Goal: Task Accomplishment & Management: Manage account settings

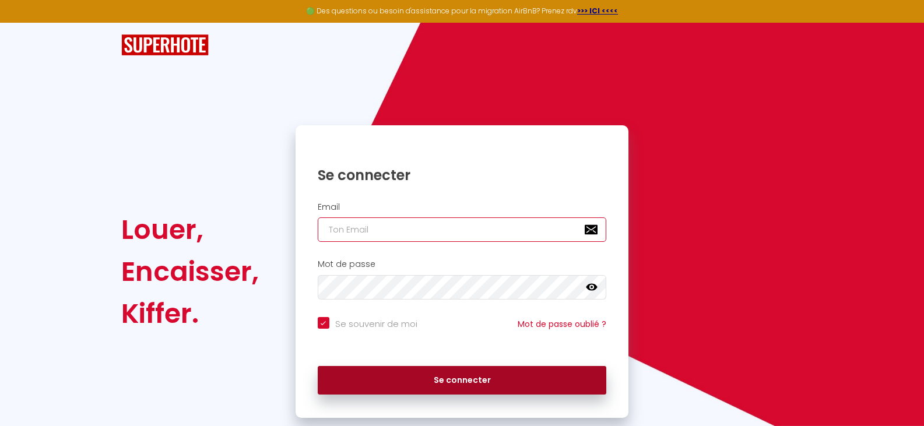
type input "[EMAIL_ADDRESS][DOMAIN_NAME]"
click at [428, 384] on button "Se connecter" at bounding box center [462, 380] width 289 height 29
checkbox input "true"
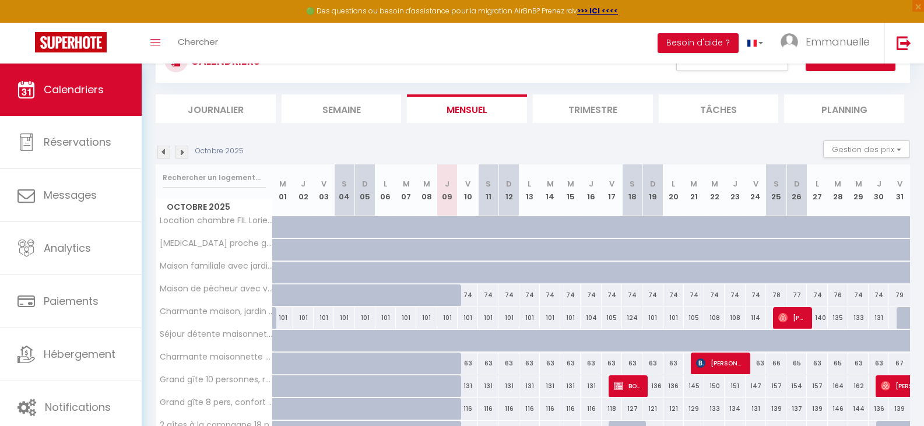
scroll to position [115, 0]
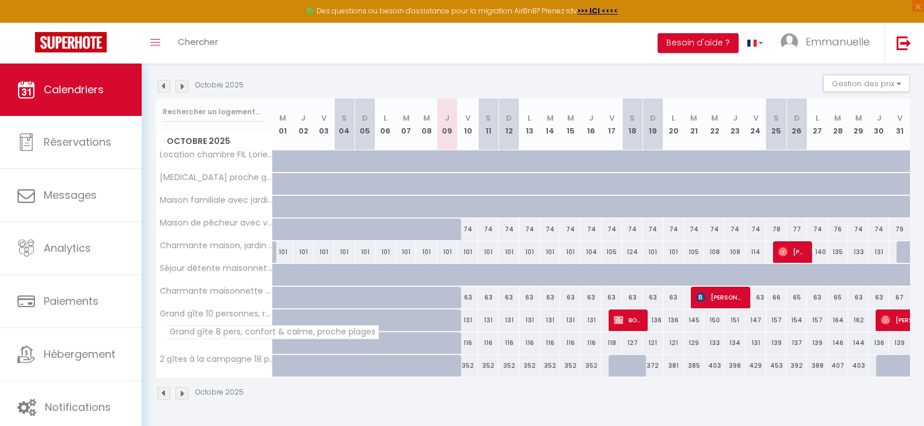
click at [226, 339] on span "Grand gîte 8 pers, confort & calme, proche plages" at bounding box center [272, 332] width 214 height 14
click at [617, 339] on div "118" at bounding box center [612, 343] width 20 height 22
type input "118"
type input "Ven 17 Octobre 2025"
type input "[PERSON_NAME] 18 Octobre 2025"
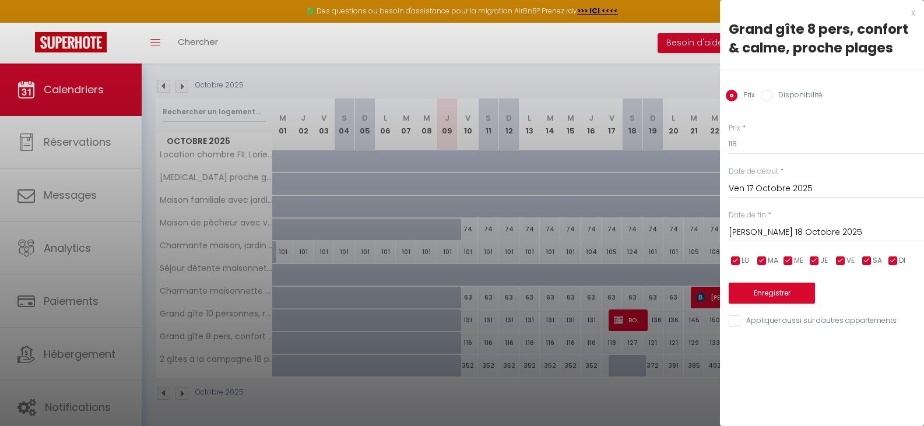
click at [913, 9] on div "x" at bounding box center [817, 13] width 195 height 14
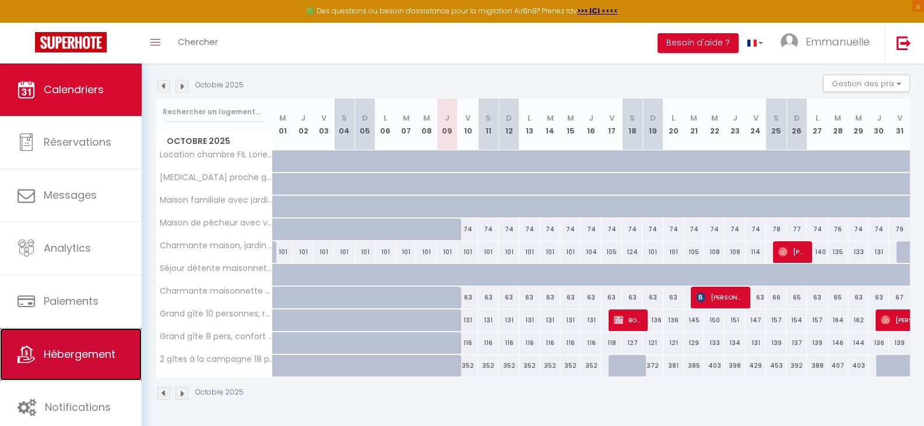
click at [83, 352] on span "Hébergement" at bounding box center [80, 354] width 72 height 15
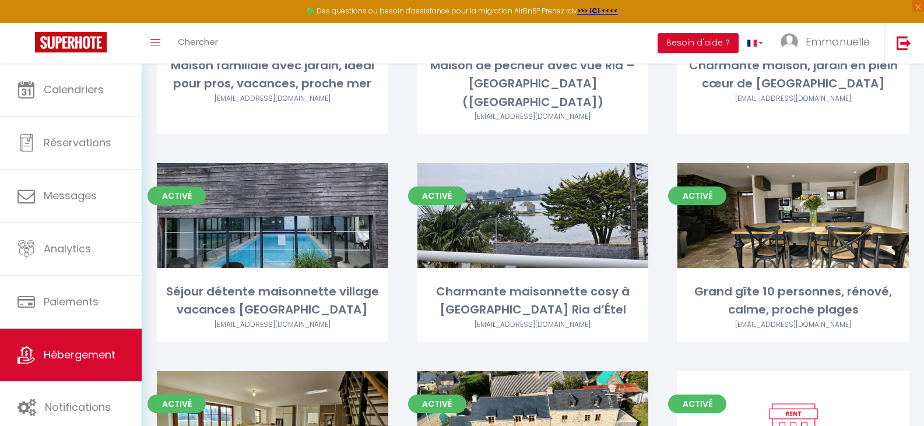
scroll to position [291, 0]
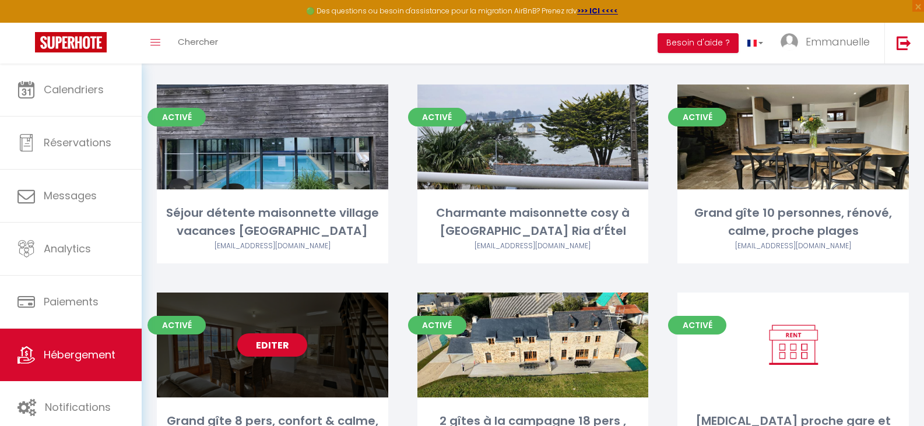
click at [262, 368] on div "Editer" at bounding box center [272, 345] width 231 height 105
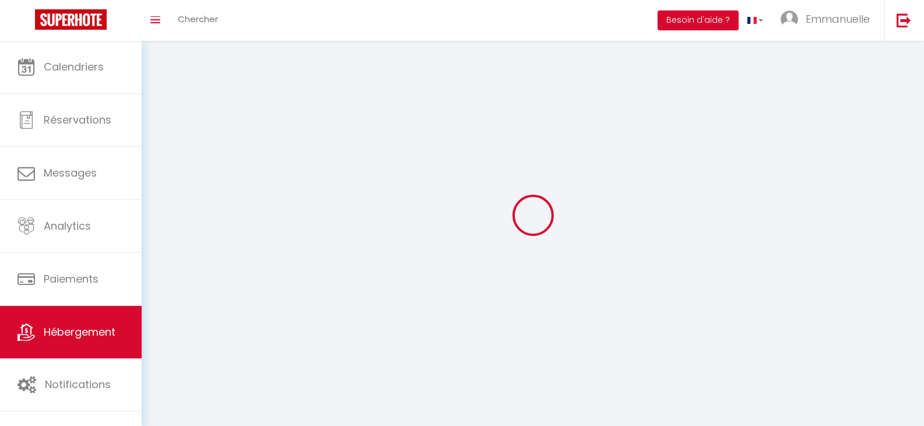
select select "1"
select select "28"
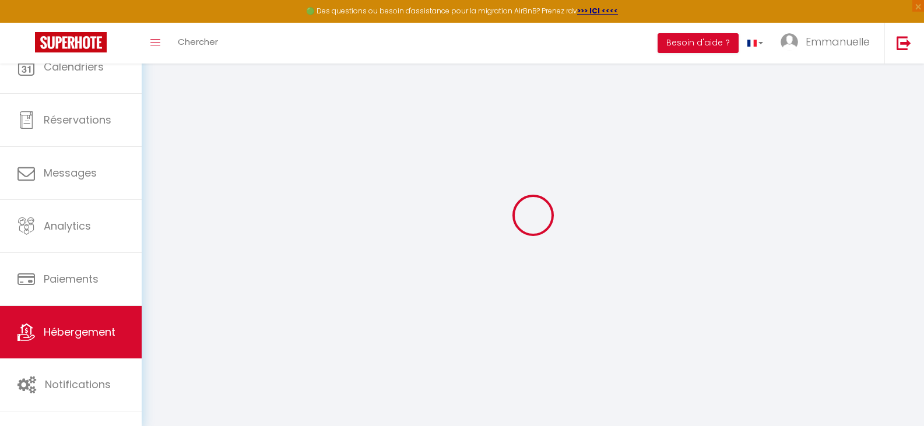
select select
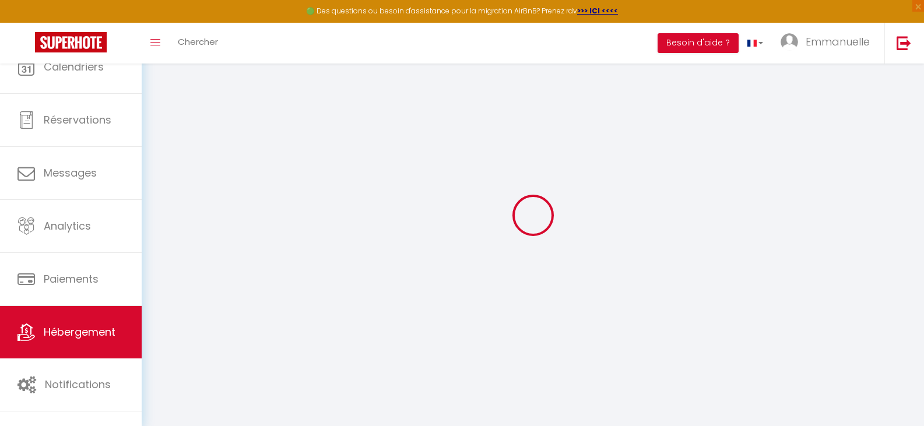
select select
checkbox input "false"
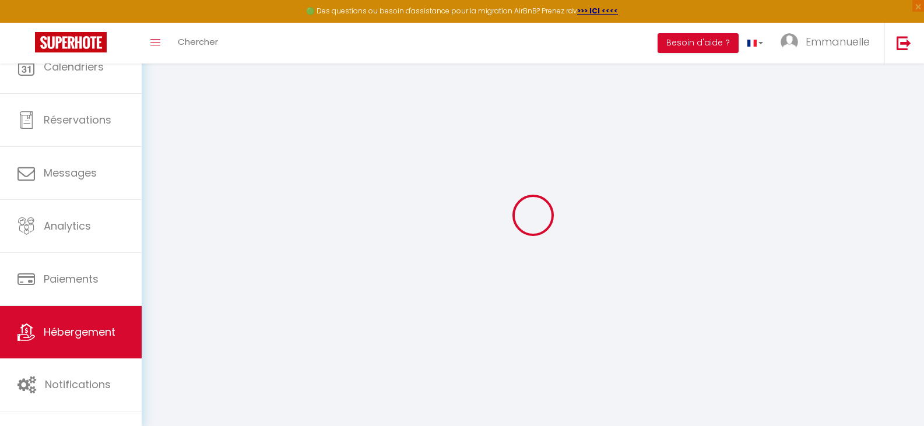
select select
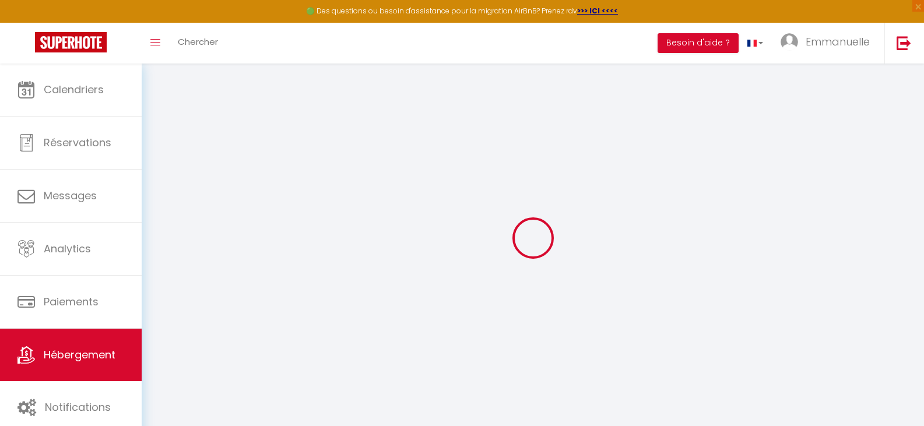
select select
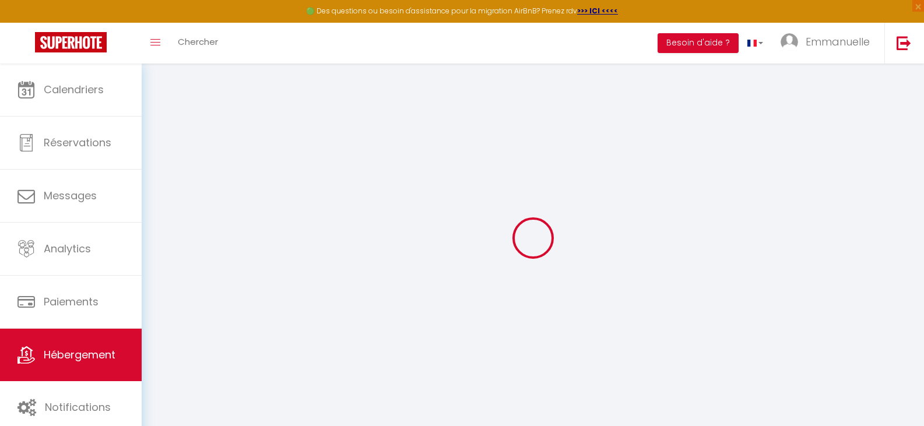
select select
checkbox input "false"
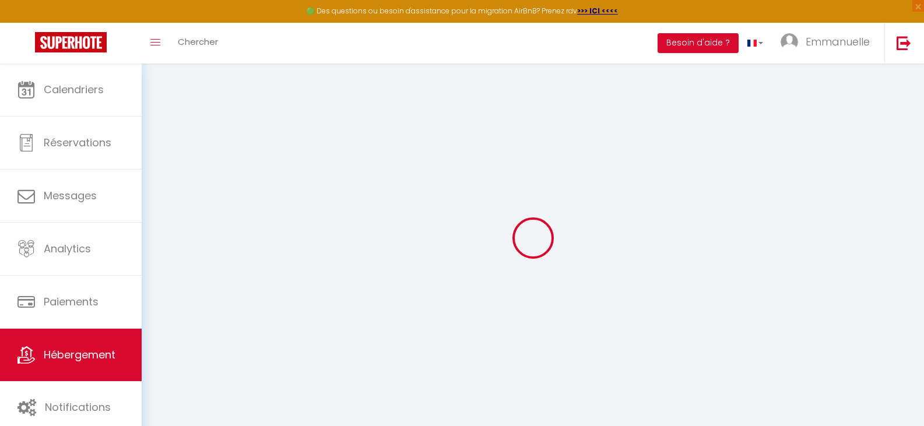
select select
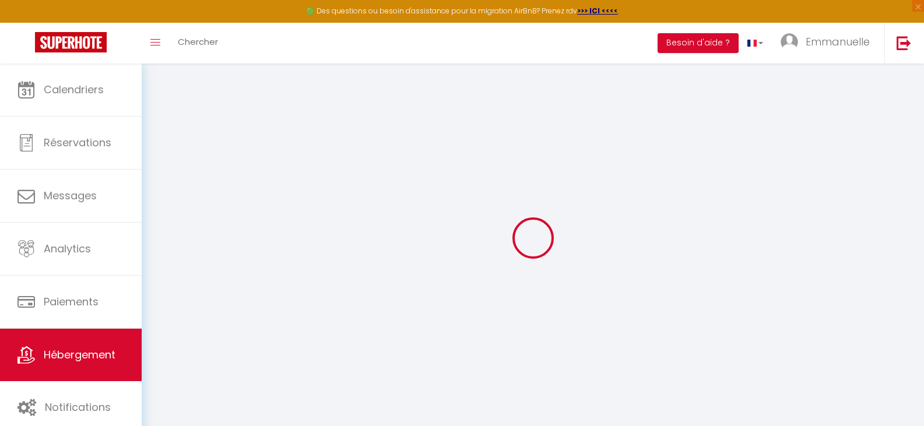
select select
checkbox input "false"
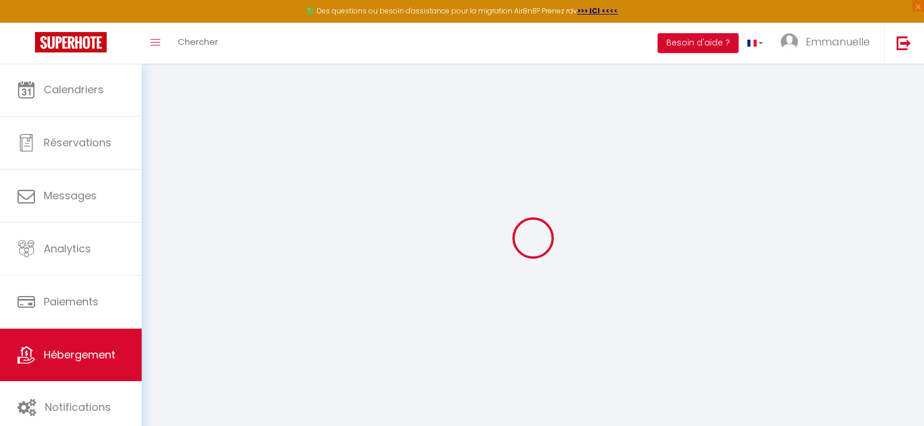
checkbox input "false"
select select
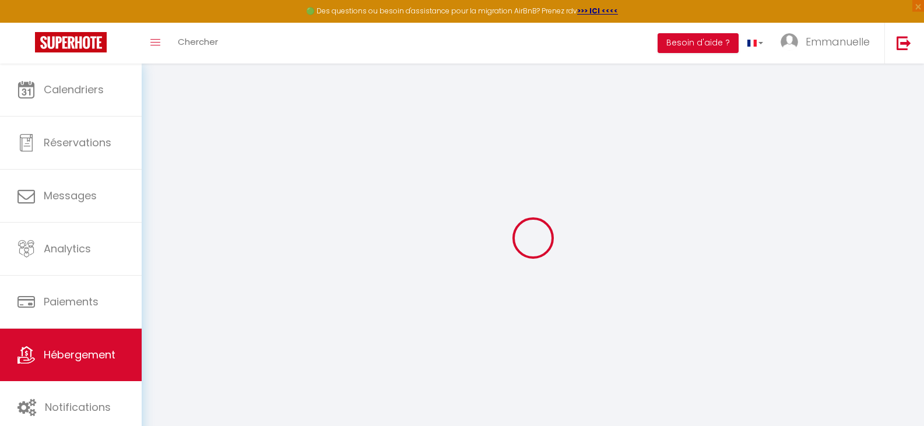
select select
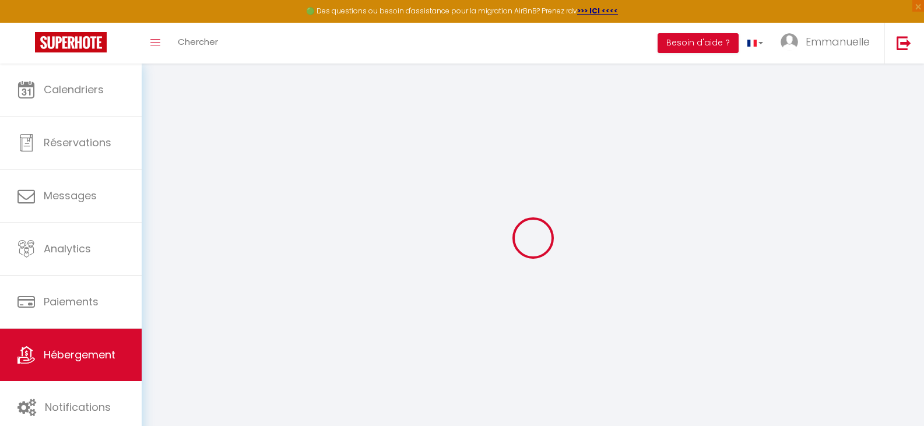
checkbox input "false"
select select
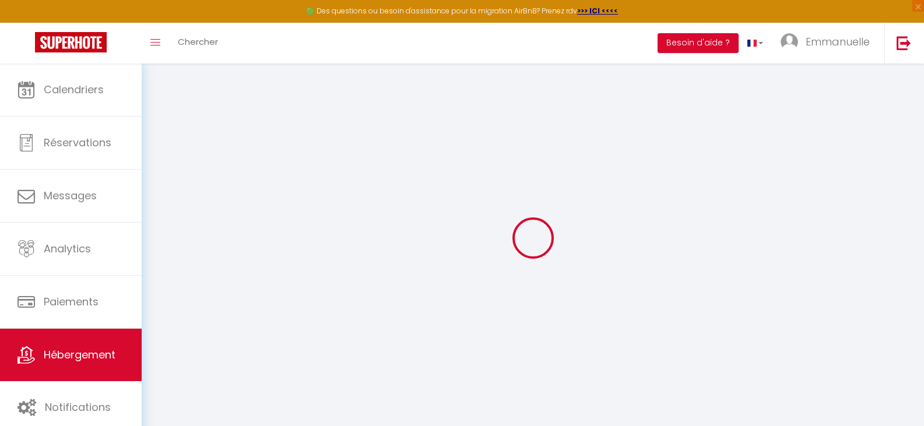
select select
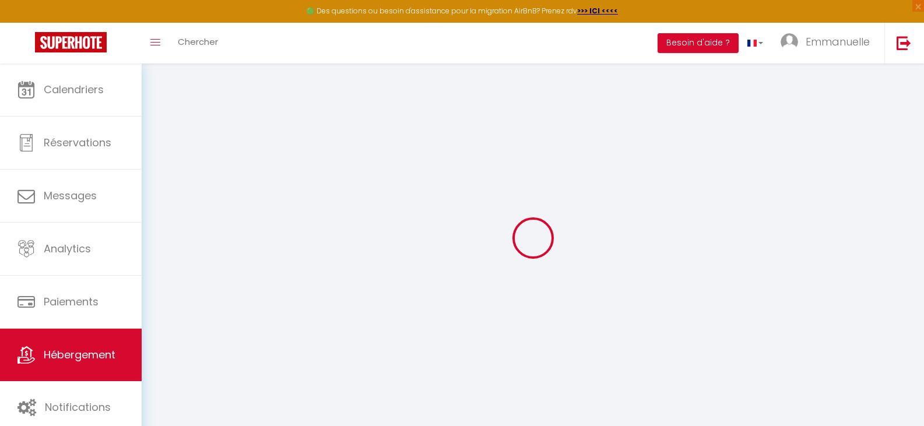
select select
checkbox input "false"
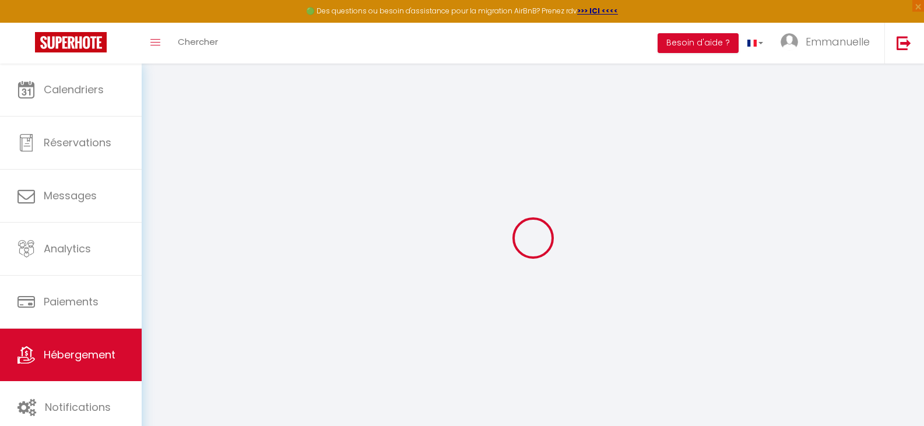
checkbox input "false"
select select
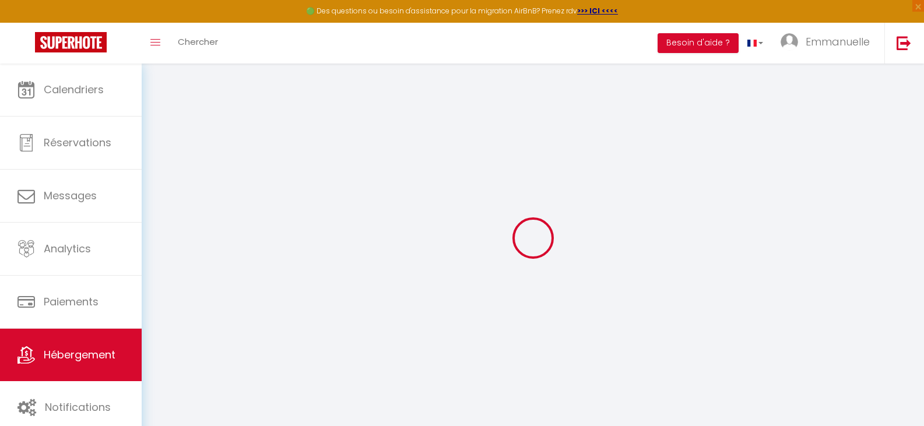
select select
checkbox input "false"
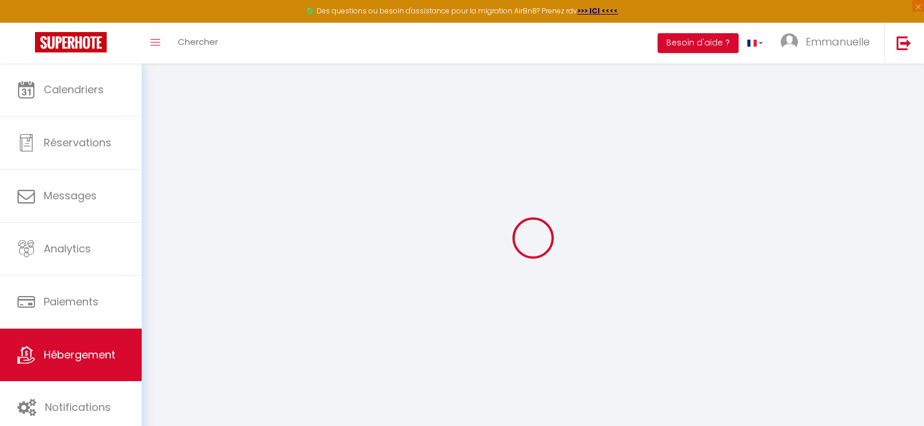
checkbox input "false"
select select
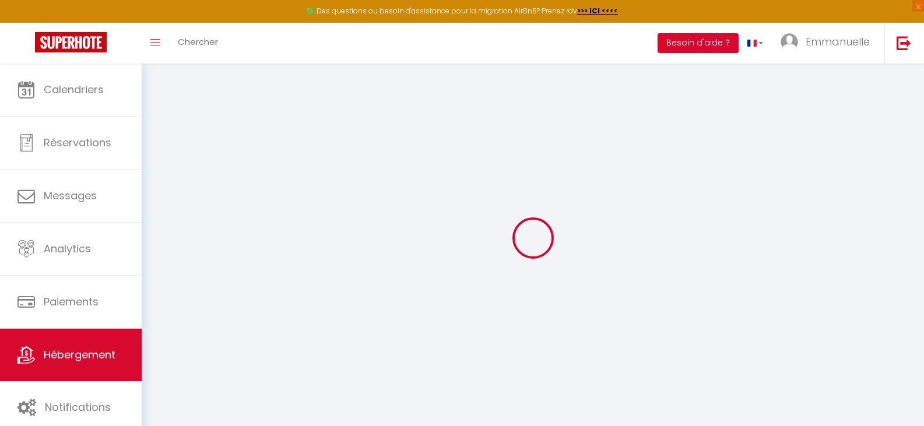
type input "Grand gîte 8 pers, confort & calme, proche plages"
type input "[PERSON_NAME]"
type input "Jouan"
type input "[STREET_ADDRESS]"
type input "56330"
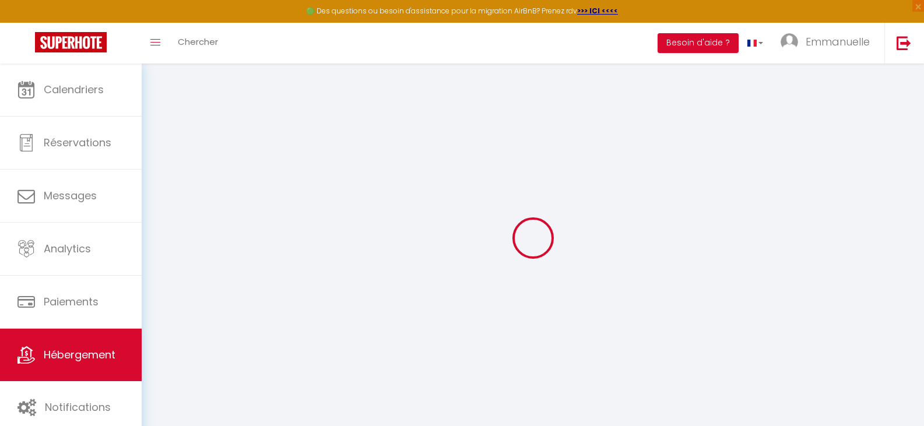
type input "Pluvigner"
select select "houses"
select select "8"
select select "4"
select select "2"
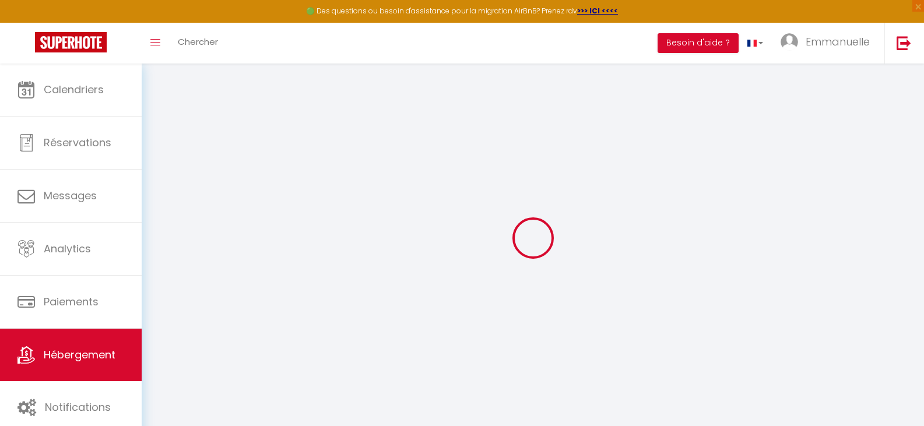
type input "150"
type input "105"
type input "500"
select select
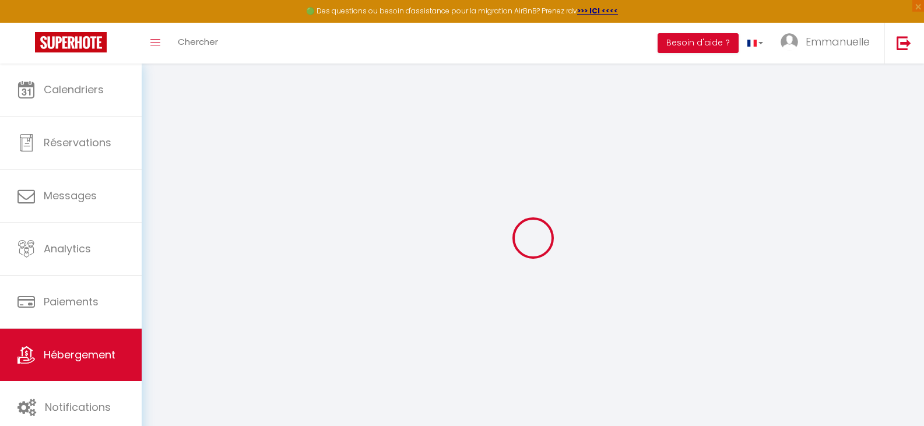
select select
type input "13 Ldt Locmaria"
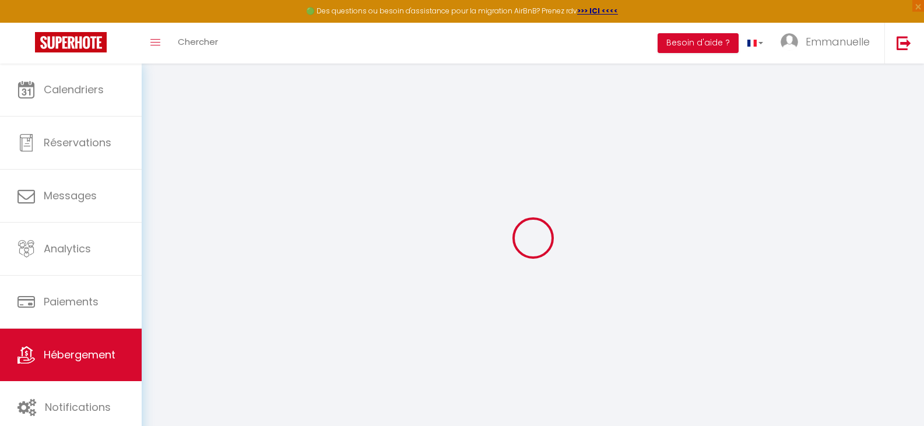
type input "56690"
type input "Landévant"
type input "[EMAIL_ADDRESS][DOMAIN_NAME]"
select select "14302"
checkbox input "false"
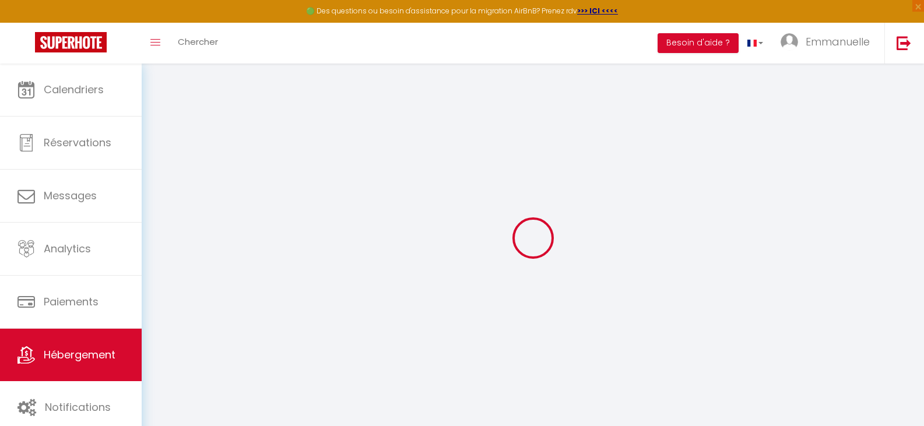
checkbox input "false"
checkbox input "true"
checkbox input "false"
type input "22"
type input "105"
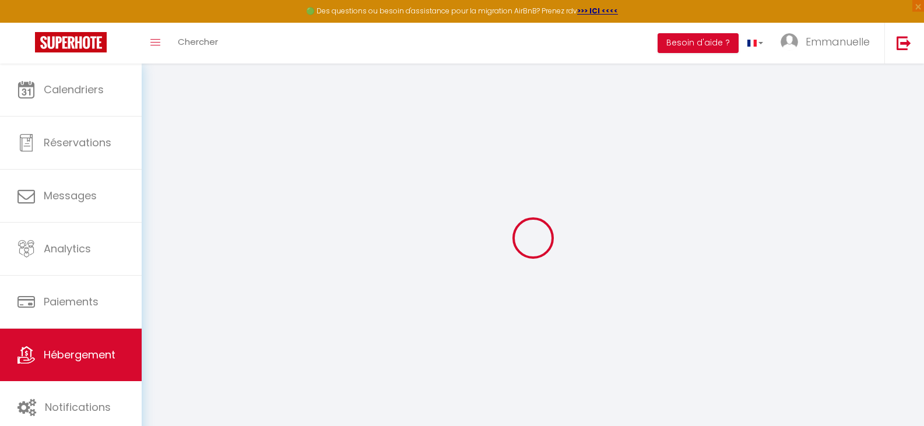
type input "0"
select select
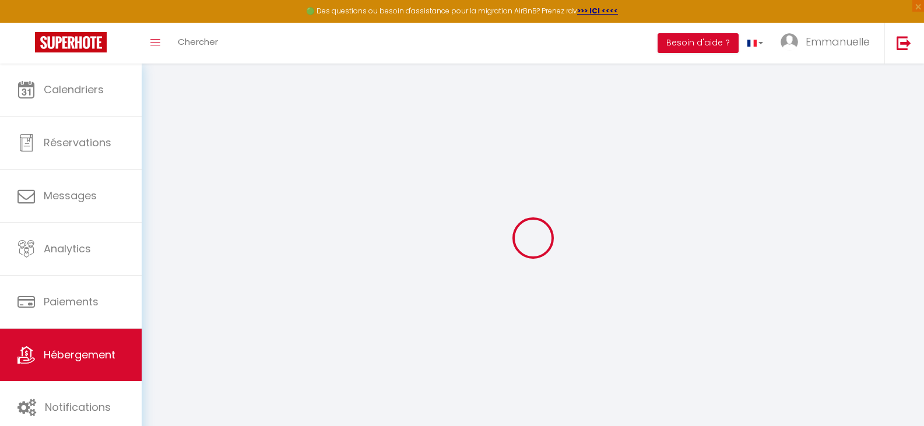
select select
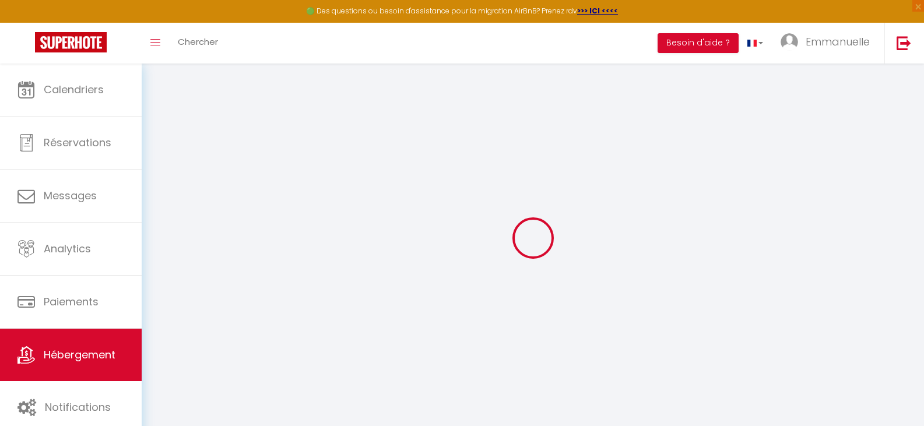
checkbox input "false"
checkbox input "true"
checkbox input "false"
select select
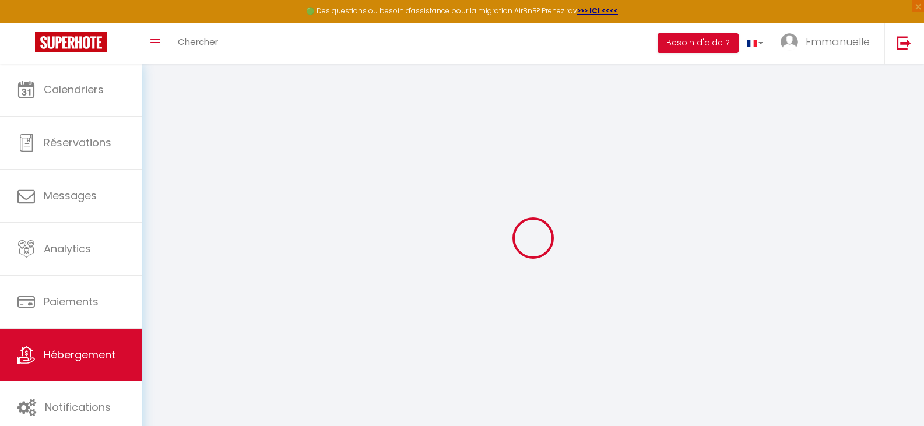
select select
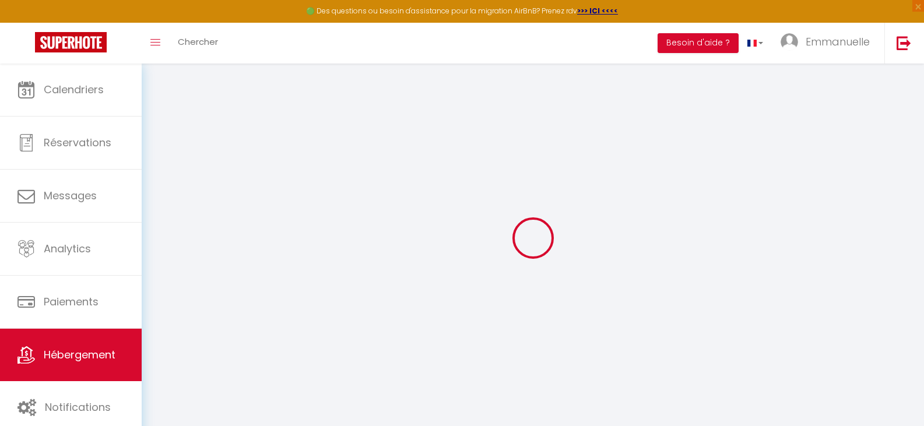
select select
checkbox input "false"
checkbox input "true"
checkbox input "false"
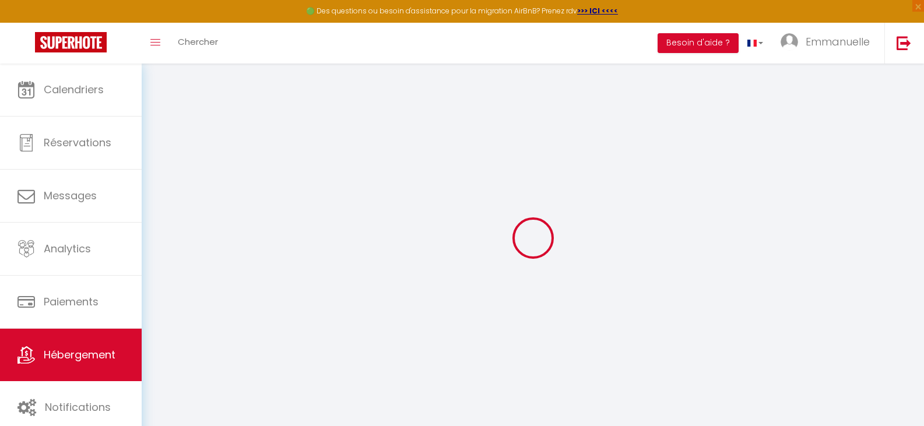
select select
select select "17:00"
select select
select select "10:00"
select select "15"
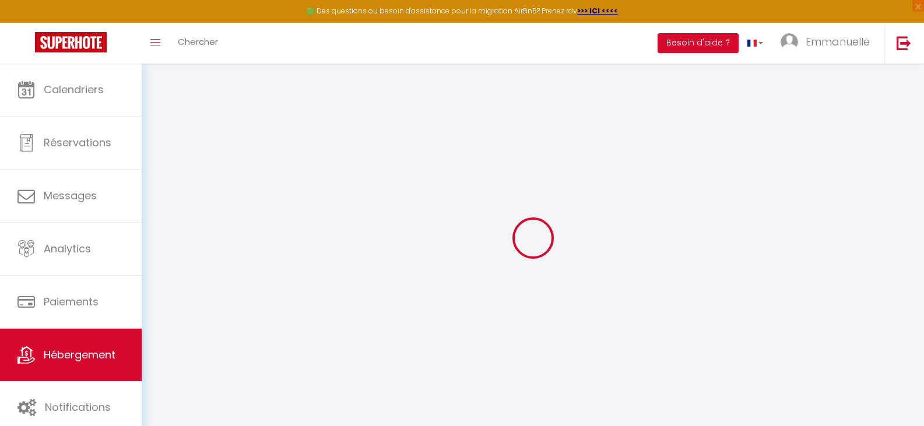
select select "15"
select select "11:00"
checkbox input "false"
checkbox input "true"
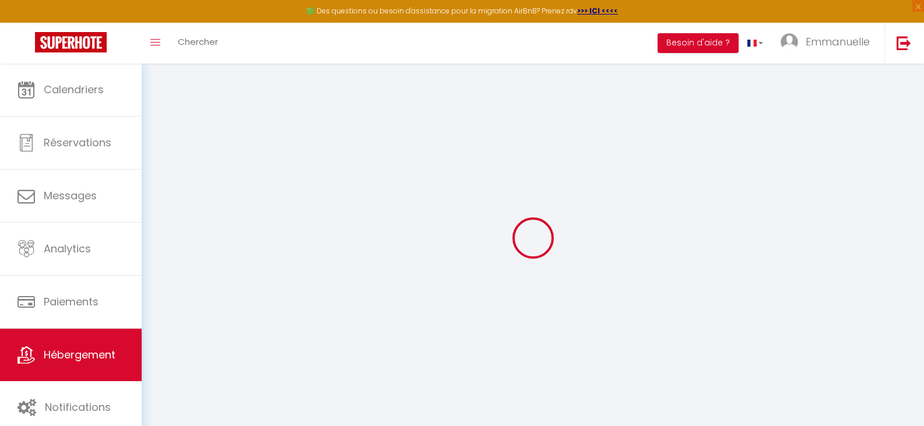
checkbox input "false"
select select
checkbox input "false"
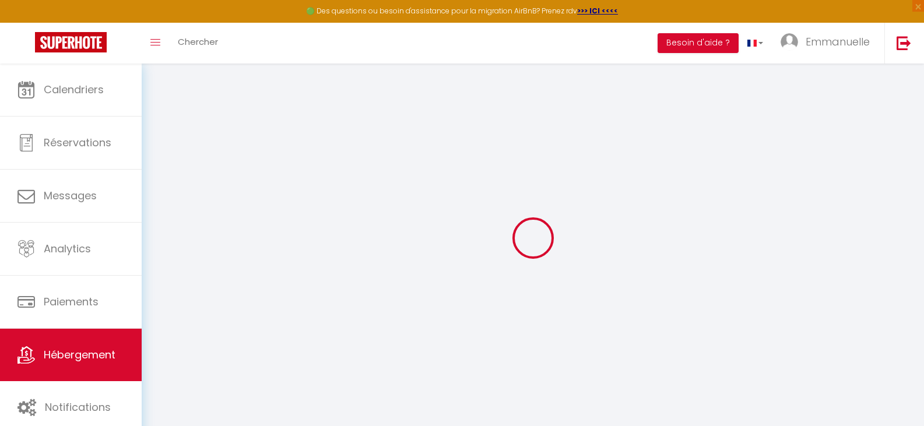
checkbox input "true"
checkbox input "false"
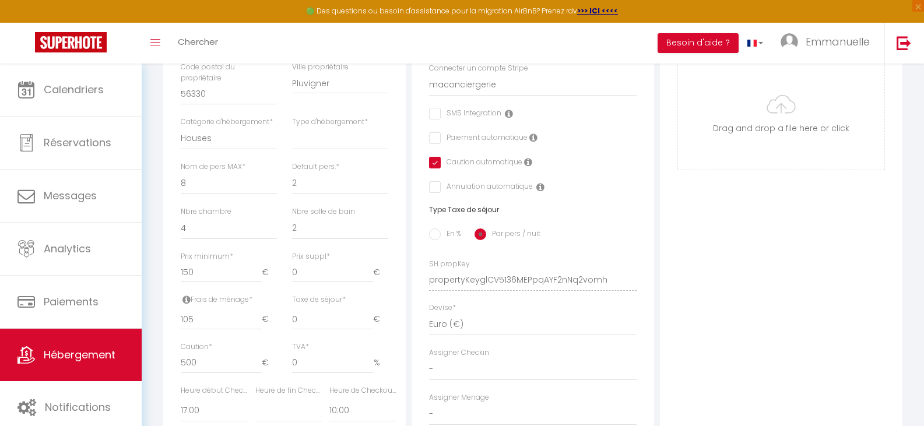
scroll to position [350, 0]
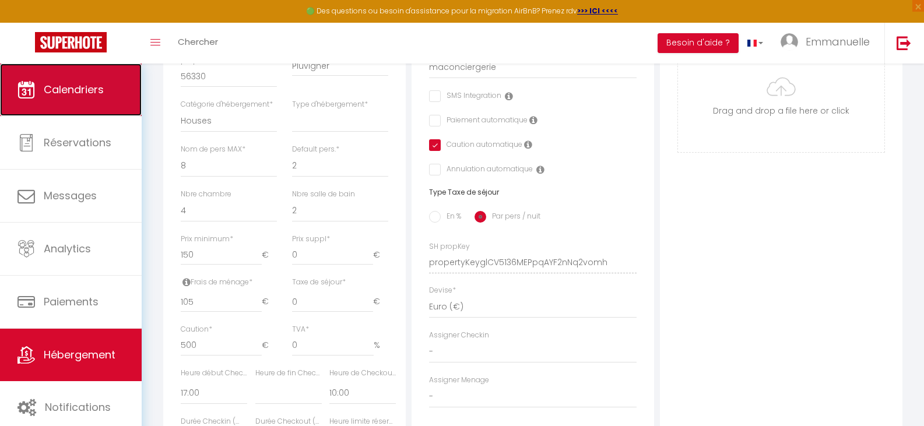
click at [73, 95] on span "Calendriers" at bounding box center [74, 89] width 60 height 15
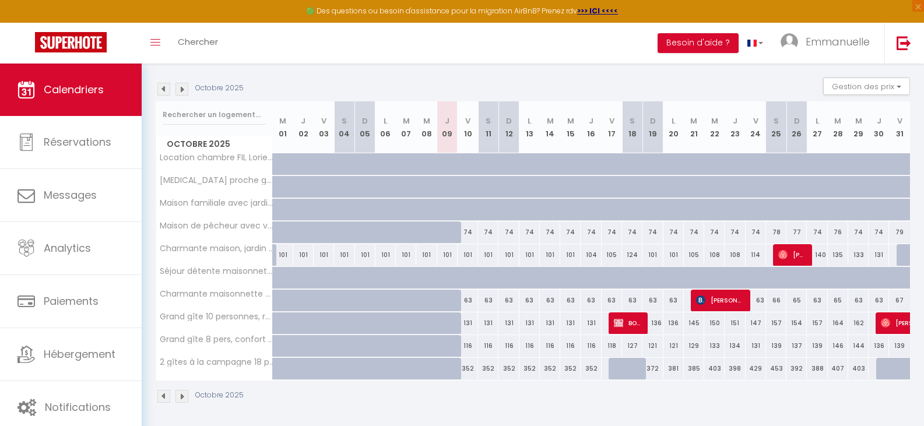
scroll to position [115, 0]
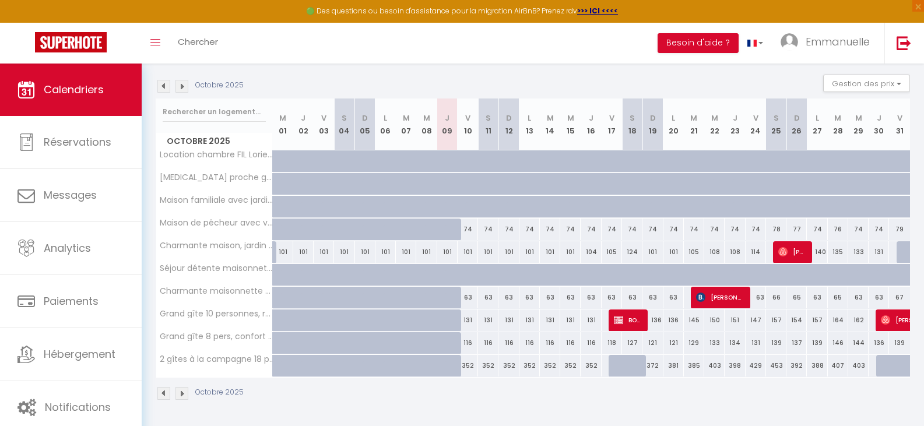
click at [610, 346] on div "118" at bounding box center [612, 343] width 20 height 22
type input "118"
type input "Ven 17 Octobre 2025"
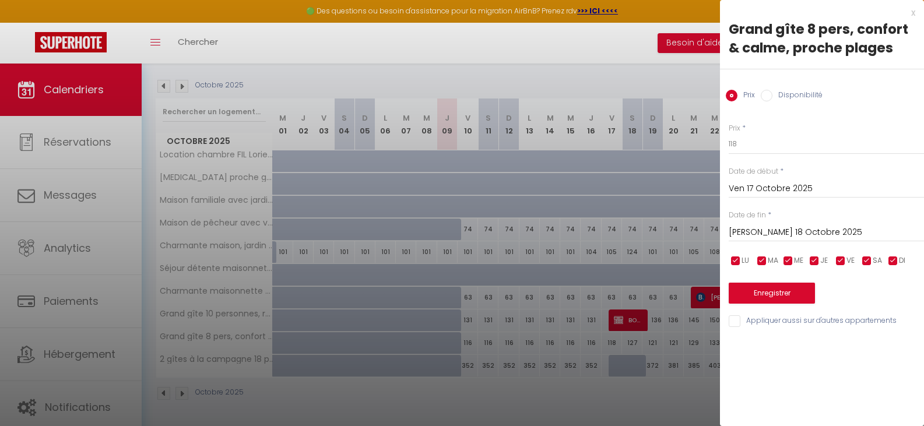
click at [765, 229] on input "[PERSON_NAME] 18 Octobre 2025" at bounding box center [826, 232] width 195 height 15
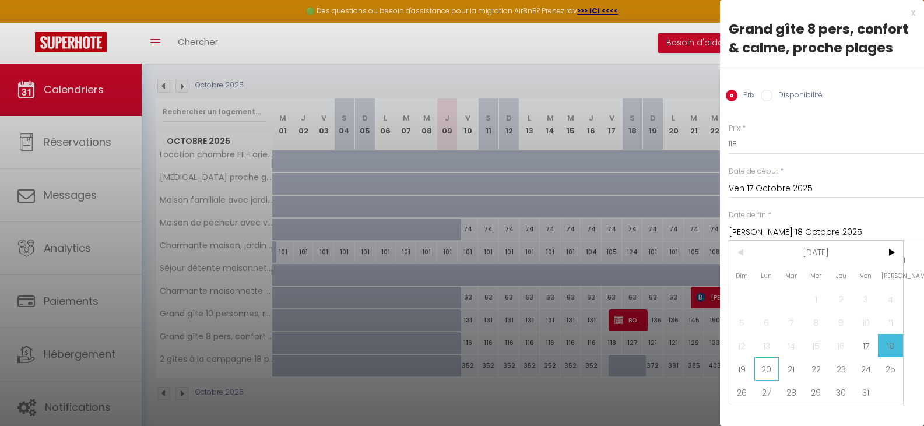
click at [768, 369] on span "20" at bounding box center [766, 368] width 25 height 23
type input "Lun 20 Octobre 2025"
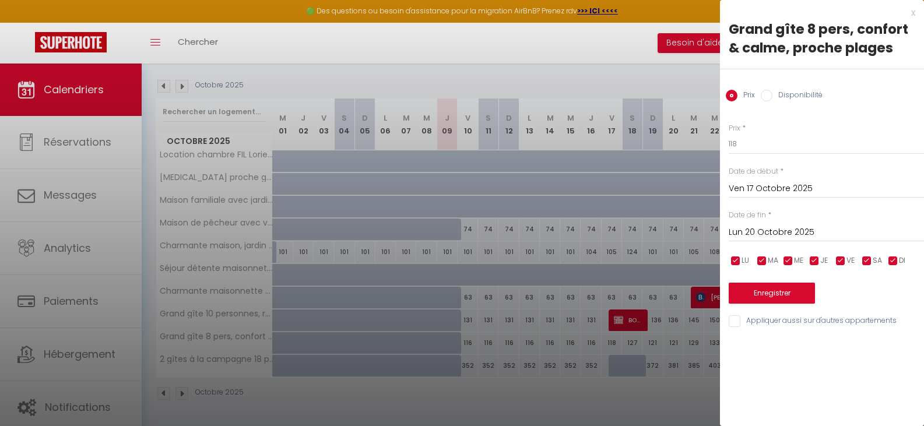
click at [736, 129] on label "Prix" at bounding box center [735, 128] width 12 height 11
click at [736, 133] on input "118" at bounding box center [826, 143] width 195 height 21
drag, startPoint x: 742, startPoint y: 144, endPoint x: 726, endPoint y: 144, distance: 16.3
click at [726, 144] on div "Prix * 118 Statut * Disponible Indisponible Date de début * Ven 17 Octobre 2025…" at bounding box center [822, 218] width 204 height 220
type input "115"
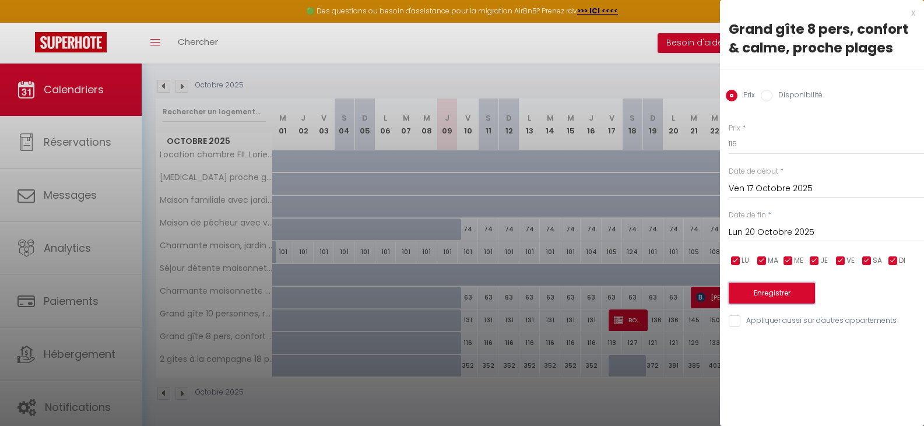
click at [786, 294] on button "Enregistrer" at bounding box center [772, 293] width 86 height 21
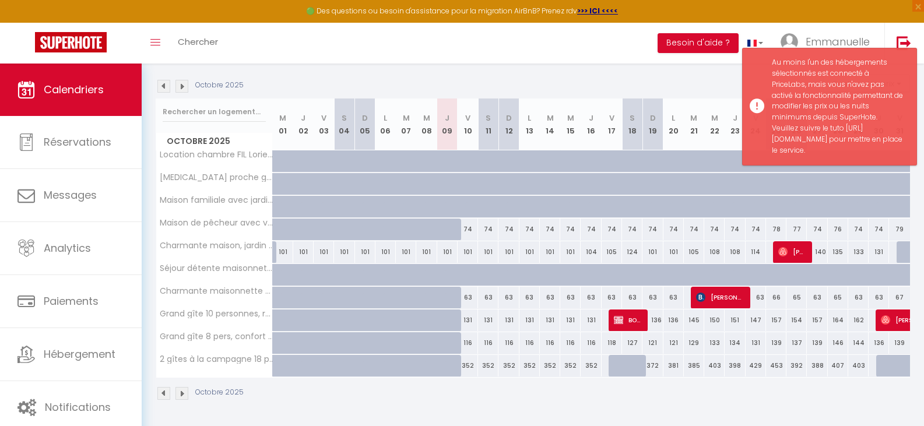
click at [617, 75] on div "Octobre 2025 Gestion des prix Nb Nuits minimum Règles Disponibilité" at bounding box center [533, 87] width 754 height 24
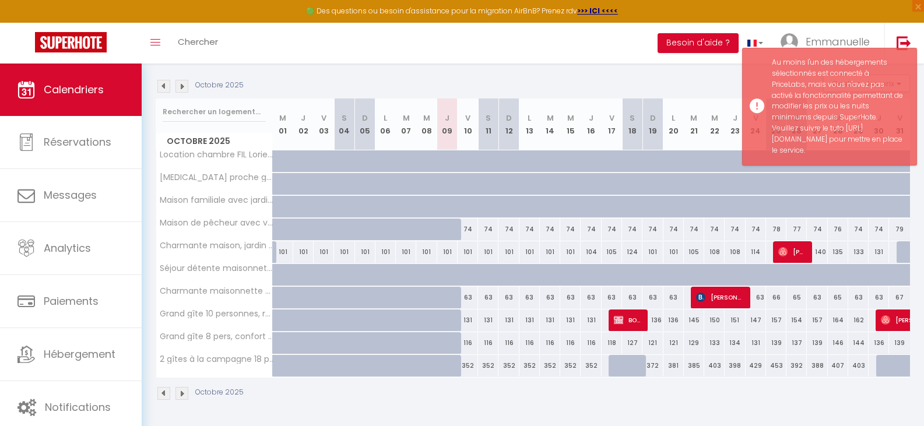
click at [600, 45] on div "Toggle menubar Chercher BUTTON Besoin d'aide ? Emmanuelle Paramètres Équipe" at bounding box center [500, 43] width 831 height 41
